Goal: Task Accomplishment & Management: Manage account settings

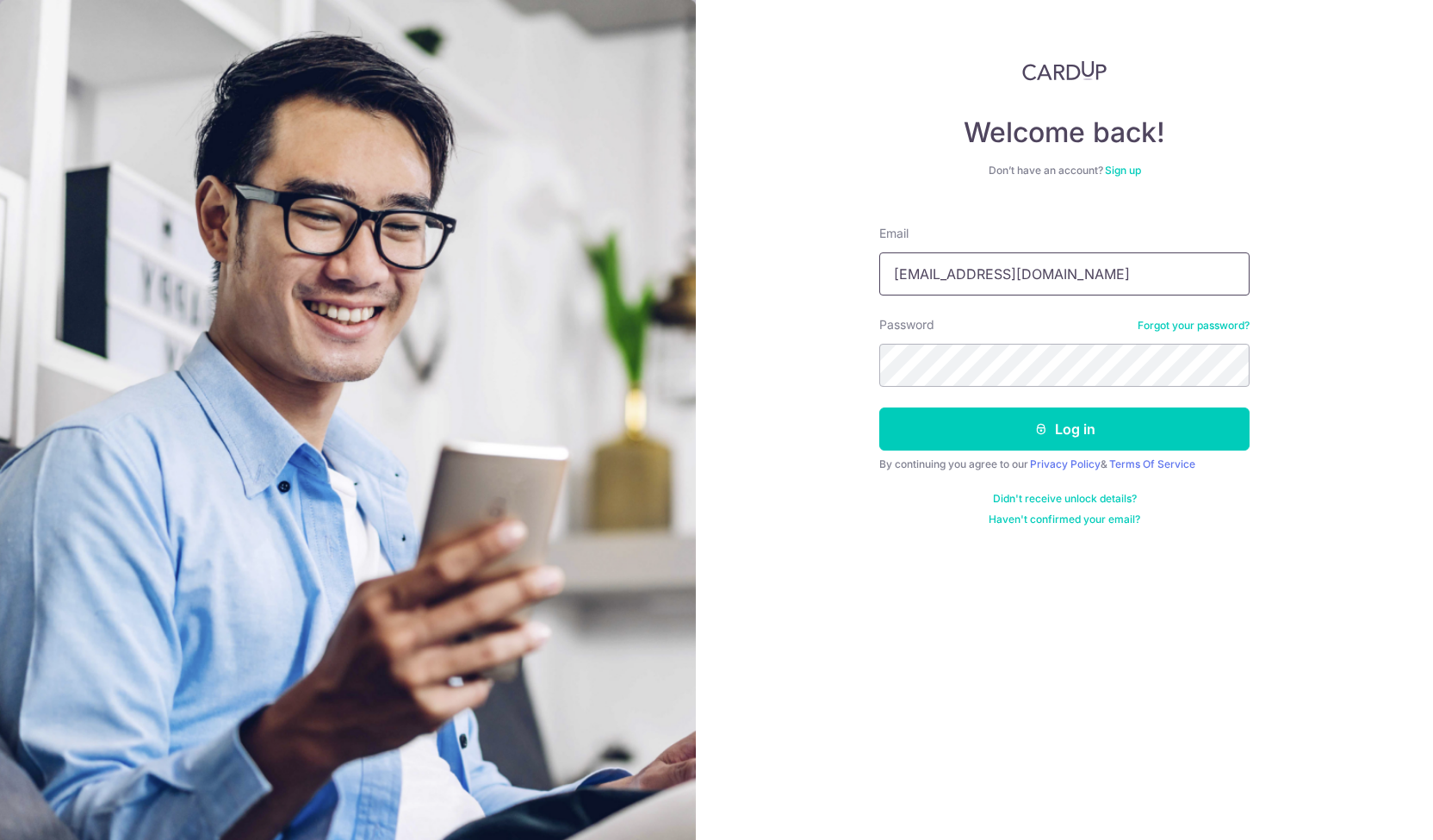
click at [987, 288] on input "mattewyap@gmail.com" at bounding box center [1065, 274] width 370 height 43
type input "[EMAIL_ADDRESS][DOMAIN_NAME]"
click at [949, 426] on button "Log in" at bounding box center [1065, 429] width 370 height 43
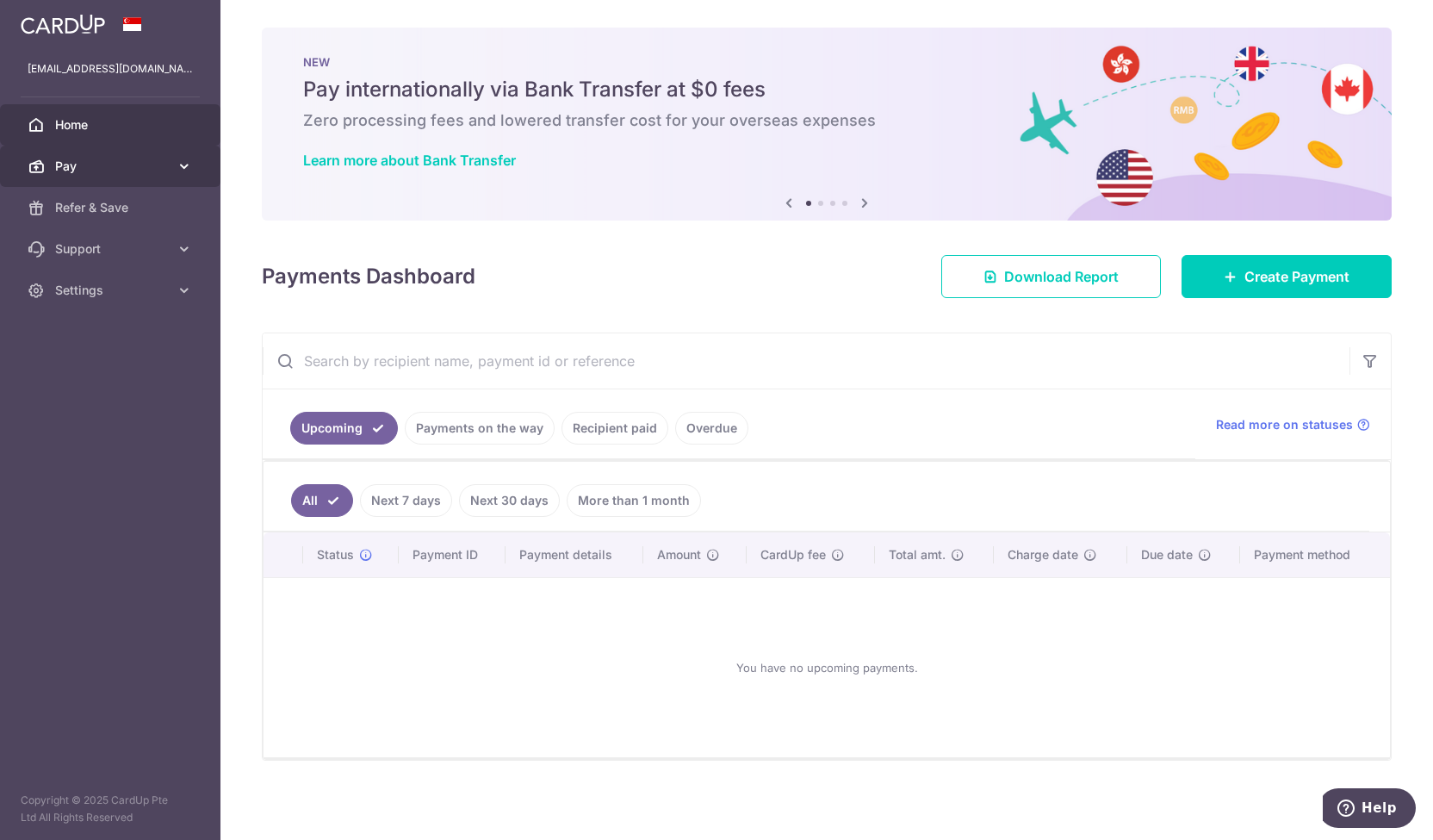
click at [97, 167] on span "Pay" at bounding box center [112, 167] width 114 height 18
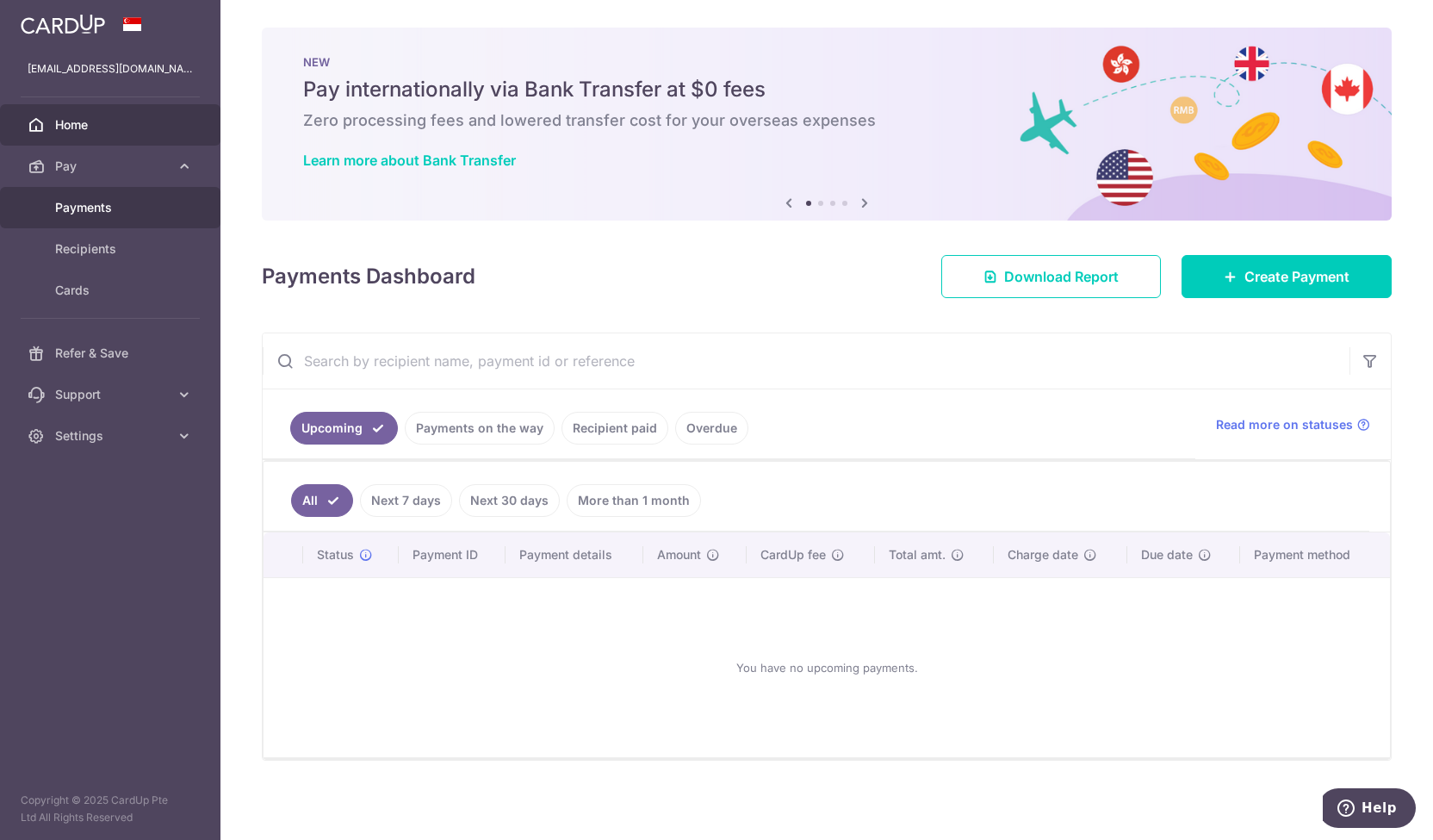
click at [109, 210] on span "Payments" at bounding box center [112, 208] width 114 height 18
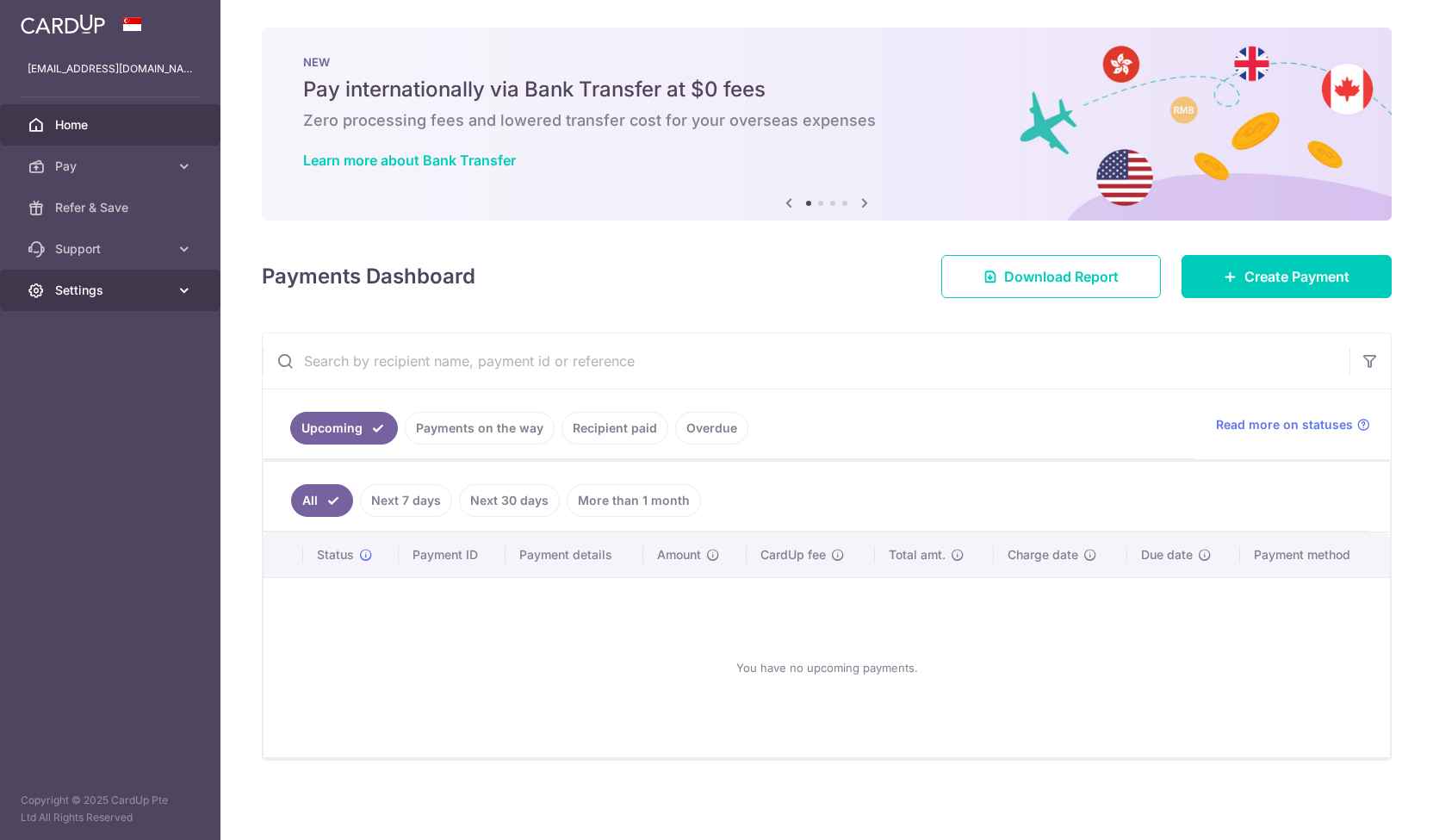
click at [126, 292] on span "Settings" at bounding box center [112, 290] width 114 height 18
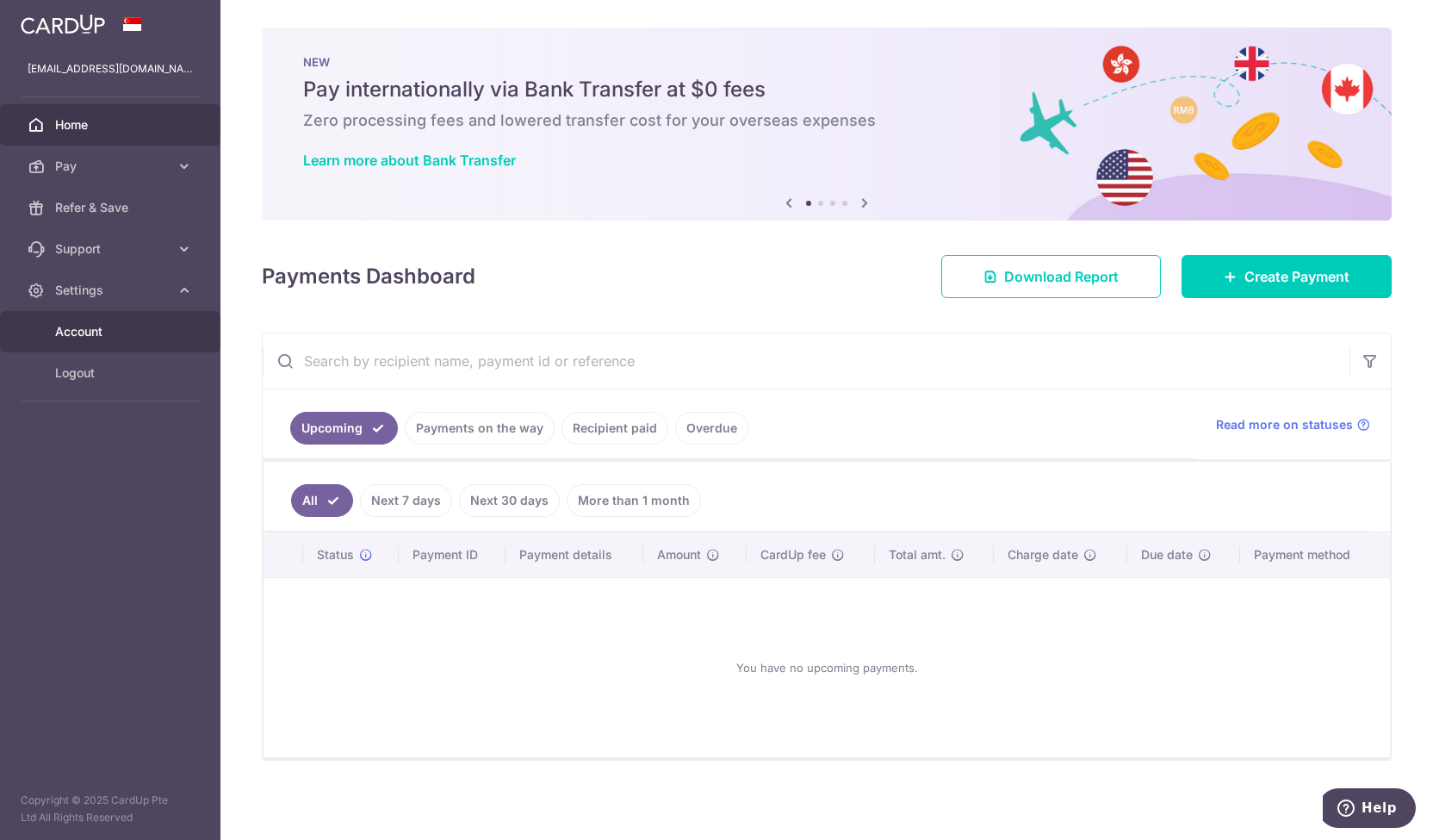
click at [110, 337] on span "Account" at bounding box center [112, 331] width 114 height 18
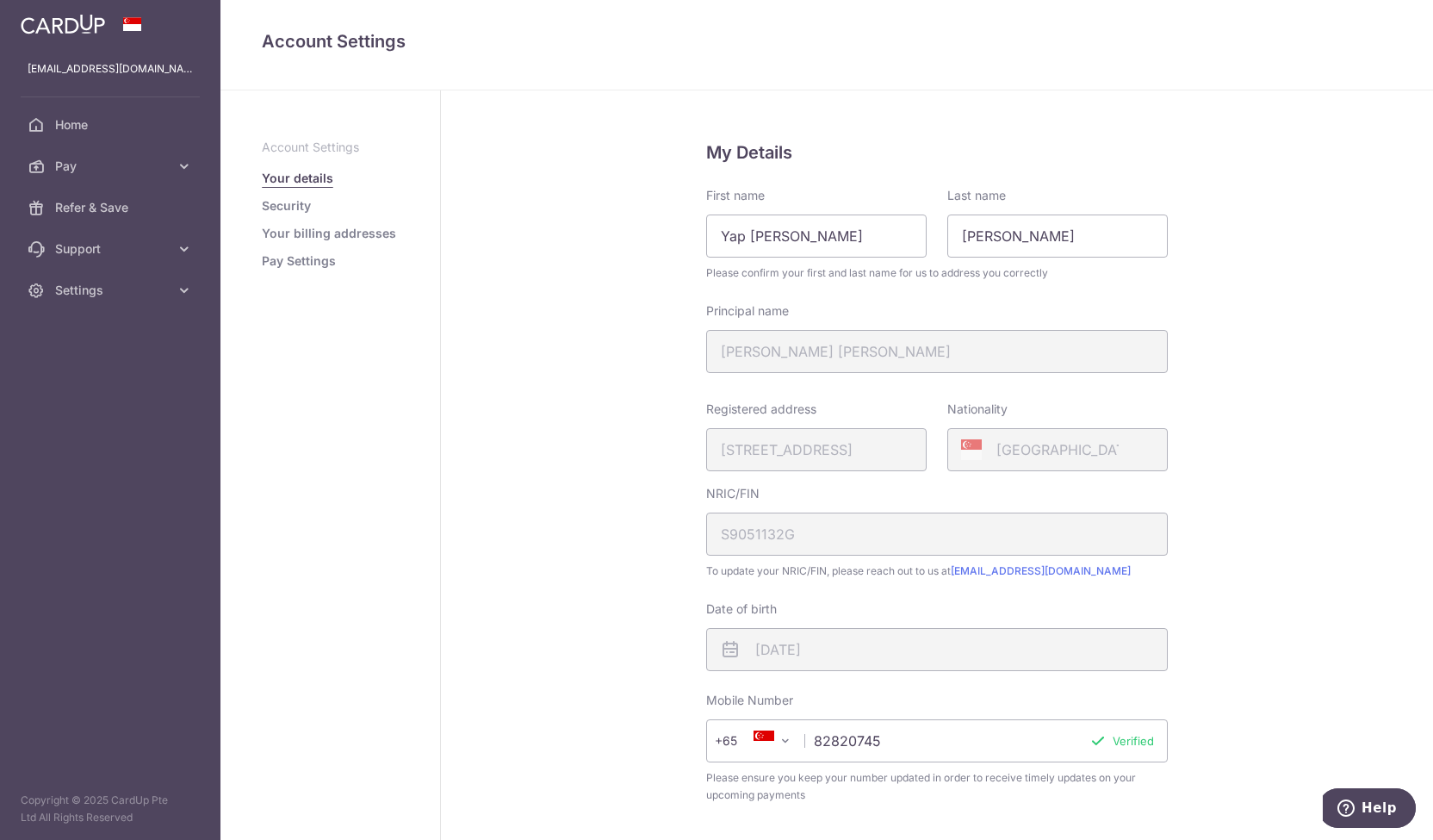
click at [301, 263] on link "Pay Settings" at bounding box center [299, 261] width 74 height 18
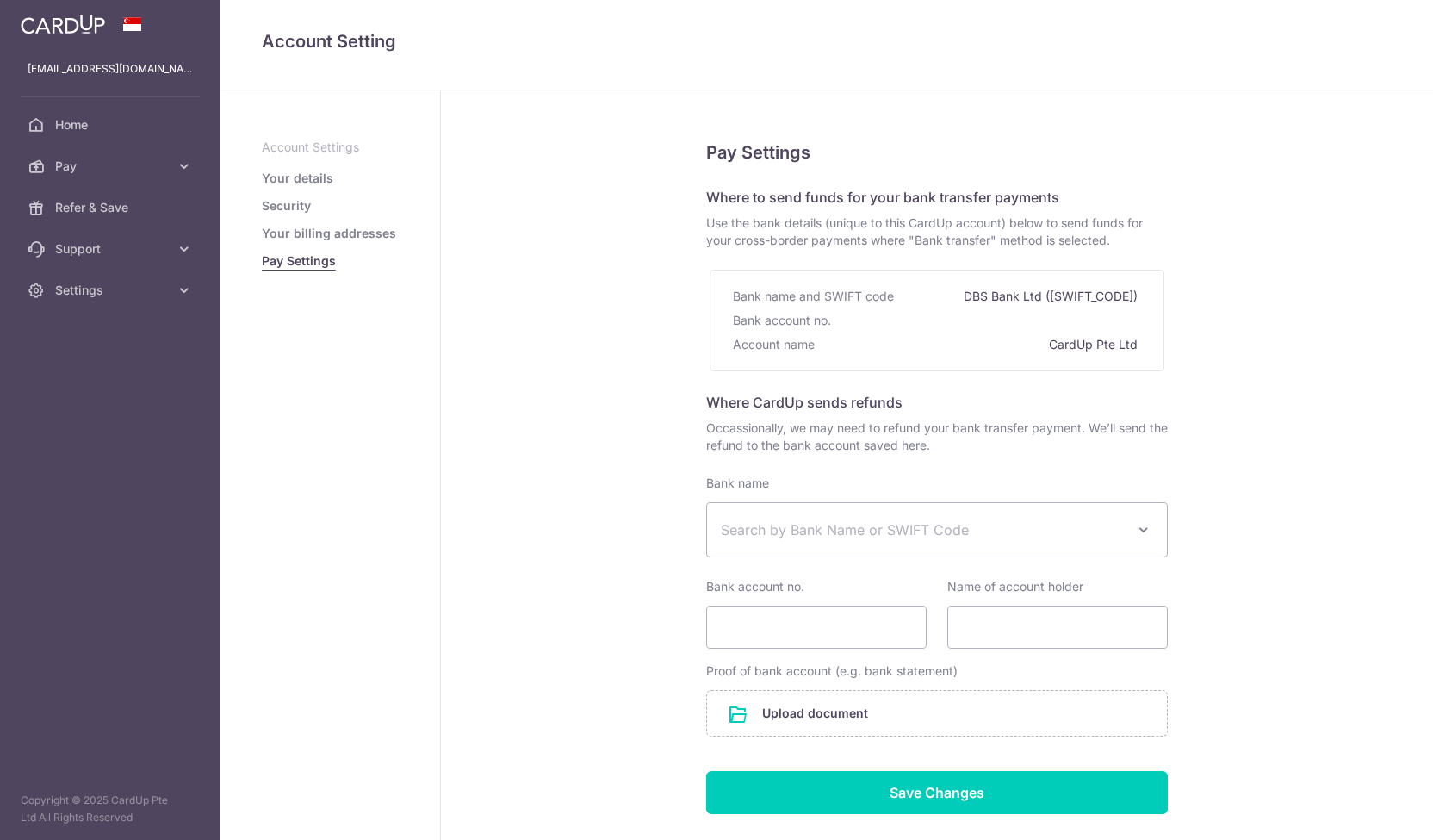
select select
click at [820, 219] on span "Use the bank details (unique to this CardUp account) below to send funds for yo…" at bounding box center [938, 231] width 462 height 34
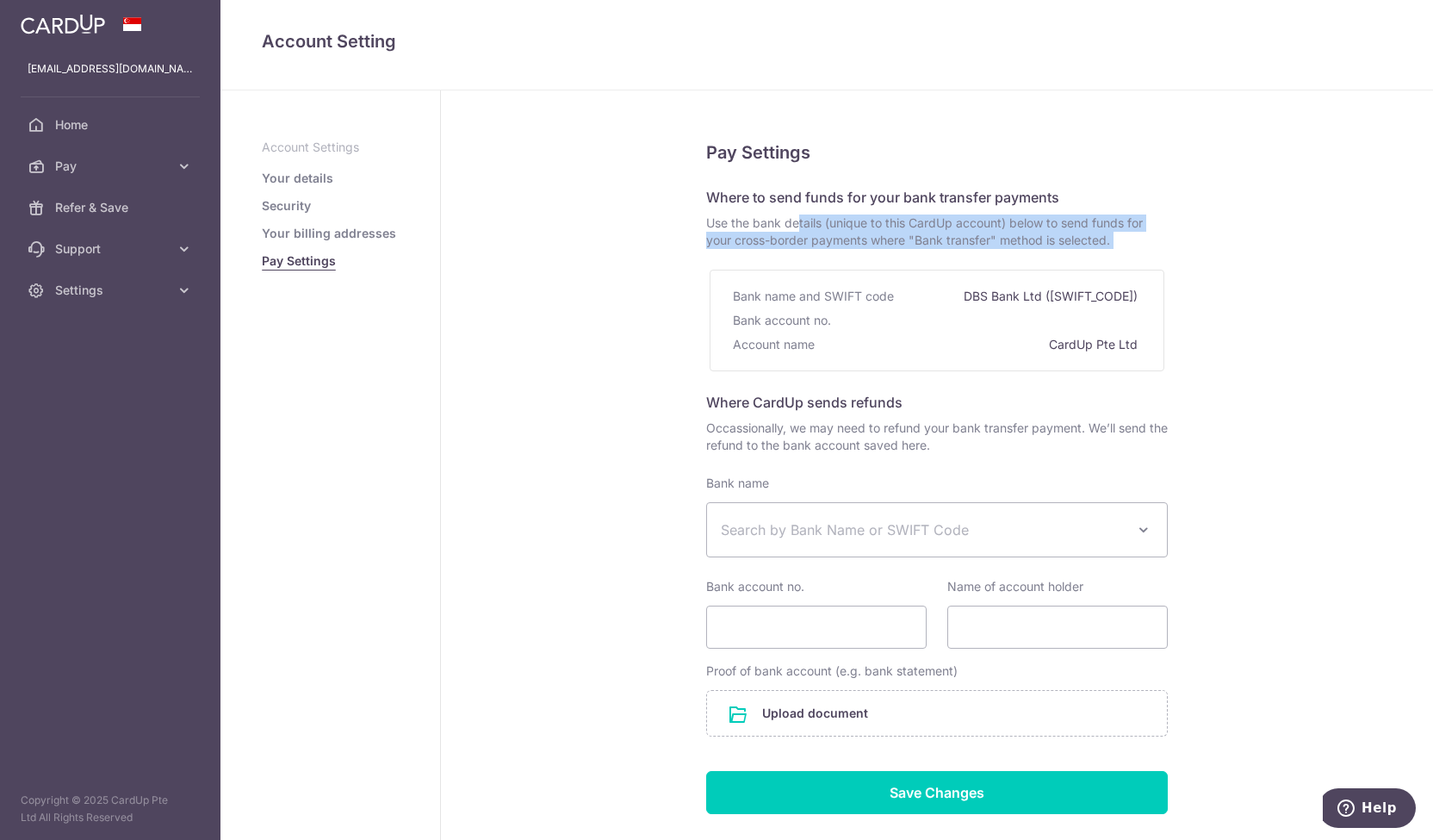
click at [820, 219] on span "Use the bank details (unique to this CardUp account) below to send funds for yo…" at bounding box center [938, 231] width 462 height 34
click at [822, 230] on span "Use the bank details (unique to this CardUp account) below to send funds for yo…" at bounding box center [938, 231] width 462 height 34
click at [823, 236] on span "Use the bank details (unique to this CardUp account) below to send funds for yo…" at bounding box center [938, 231] width 462 height 34
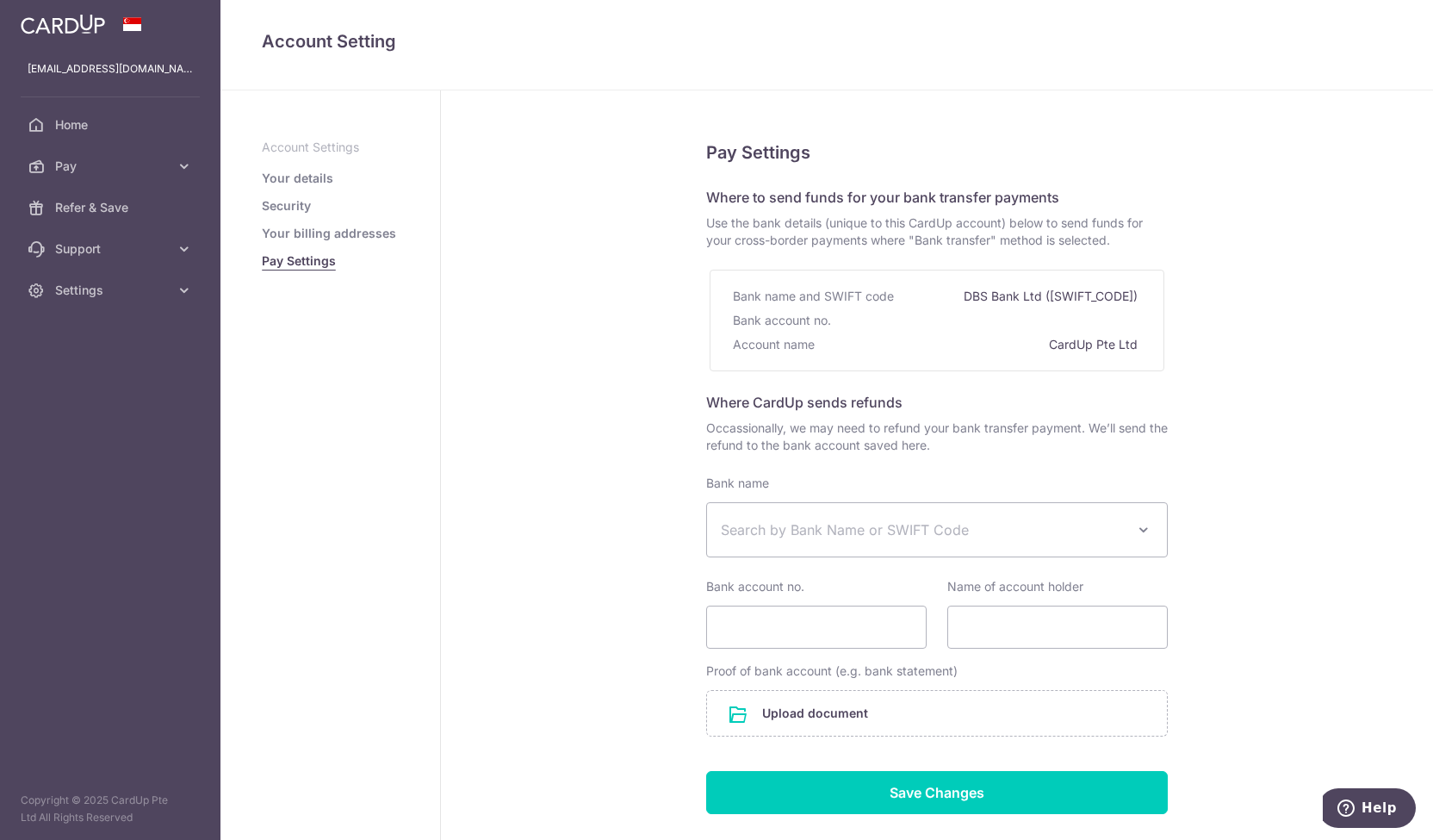
click at [368, 232] on link "Your billing addresses" at bounding box center [329, 234] width 135 height 18
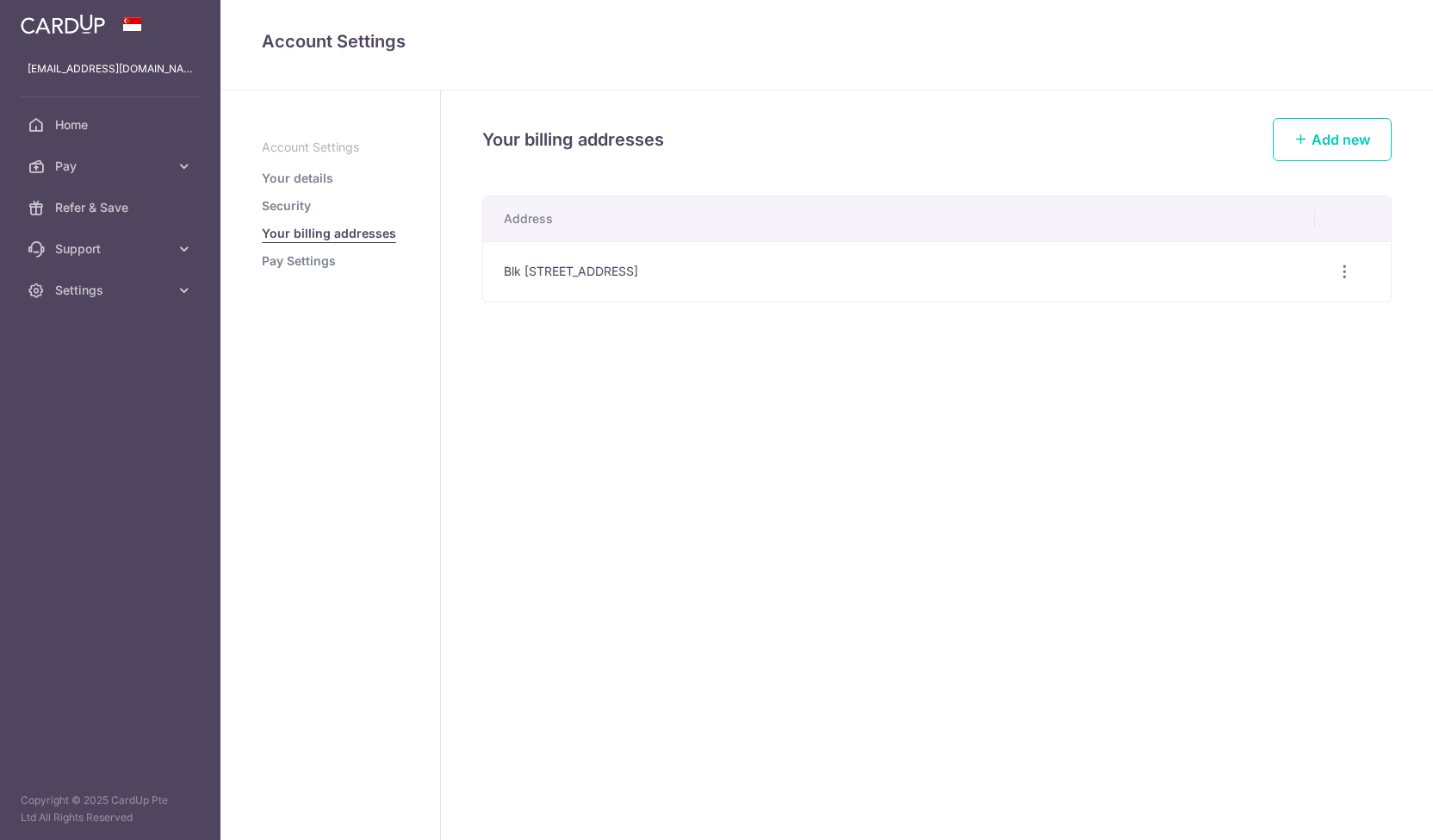
click at [326, 172] on link "Your details" at bounding box center [297, 178] width 71 height 18
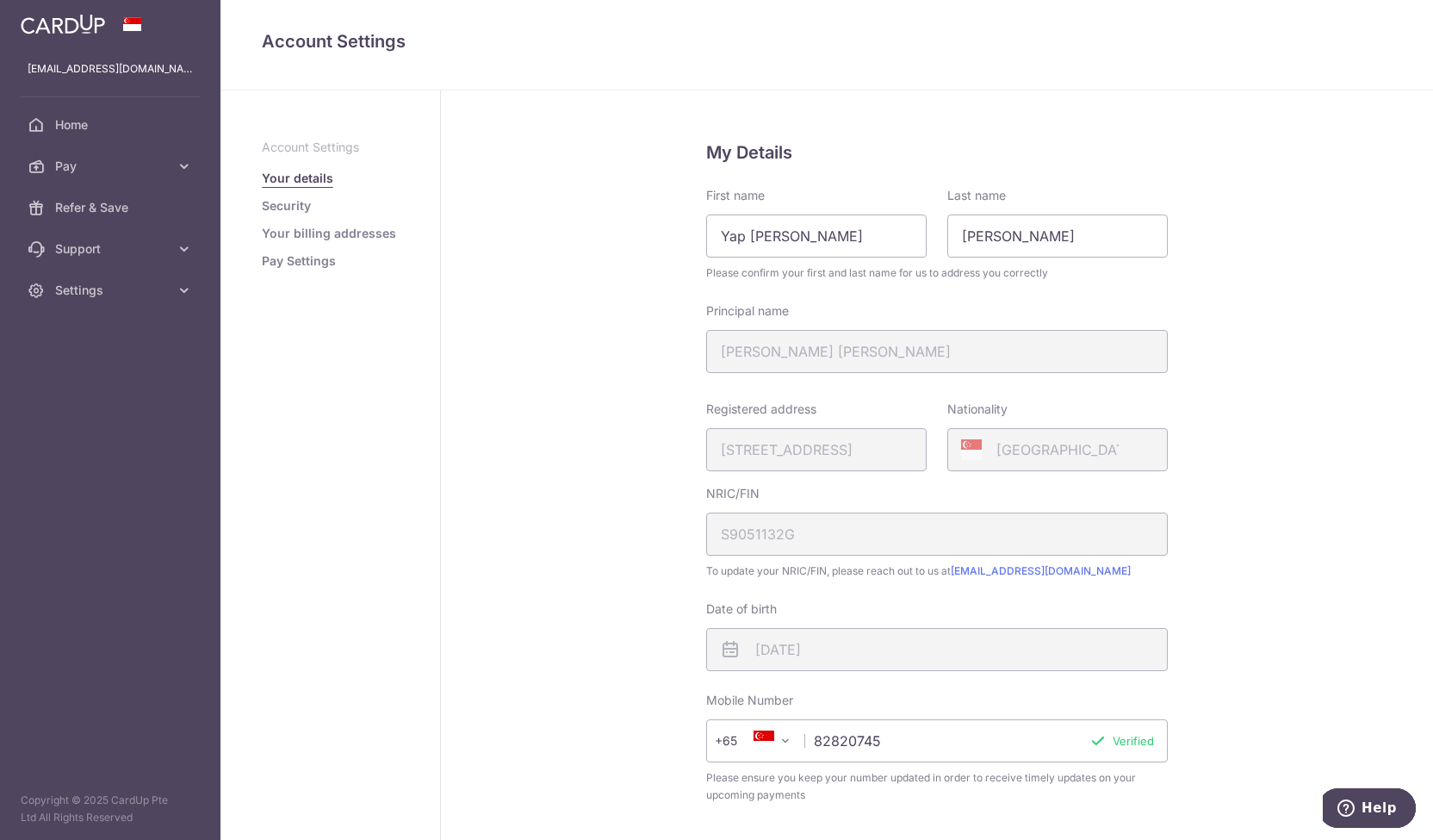
click at [97, 168] on span "Pay" at bounding box center [112, 167] width 114 height 18
click at [105, 280] on link "Cards" at bounding box center [110, 290] width 220 height 41
